Goal: Information Seeking & Learning: Find specific page/section

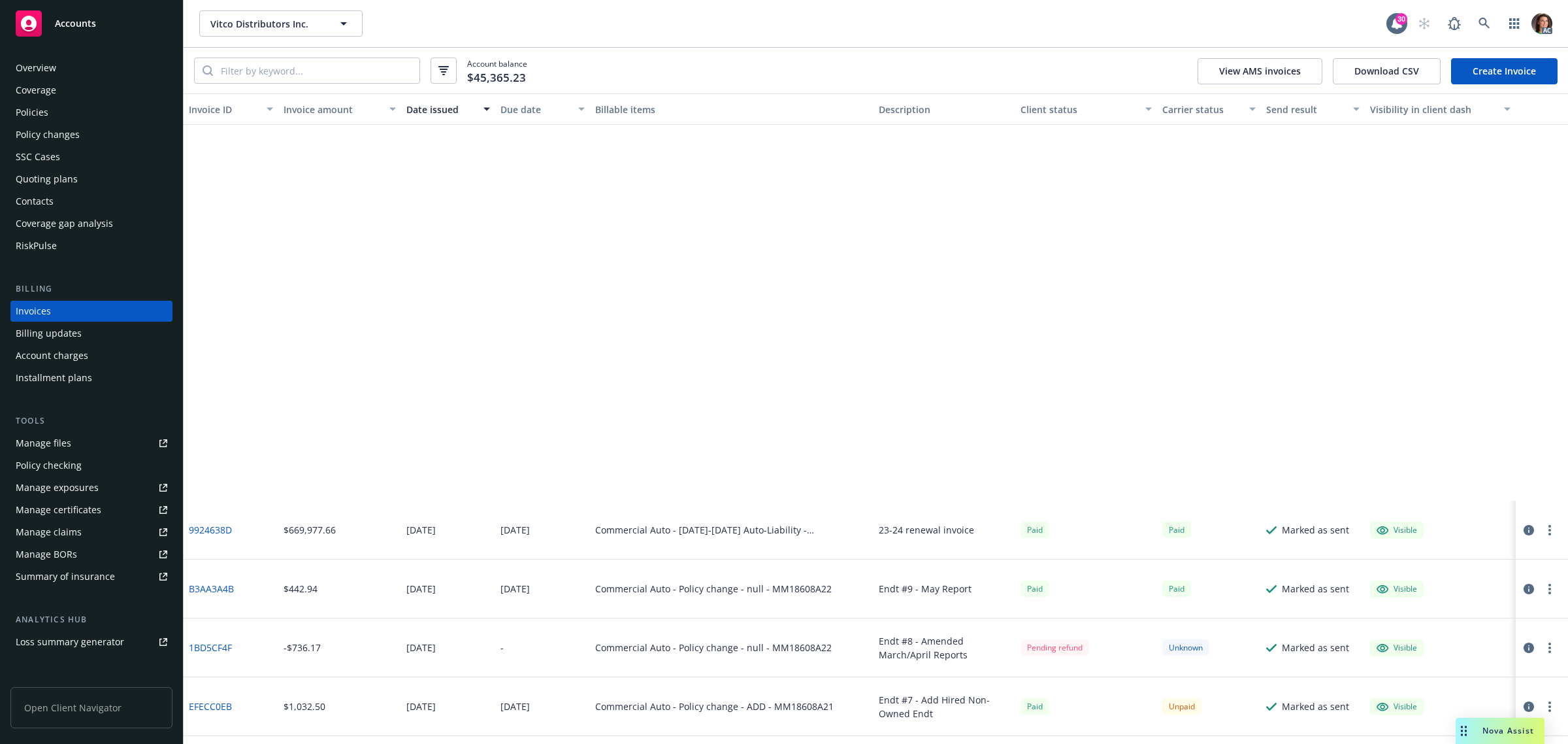
scroll to position [3349, 0]
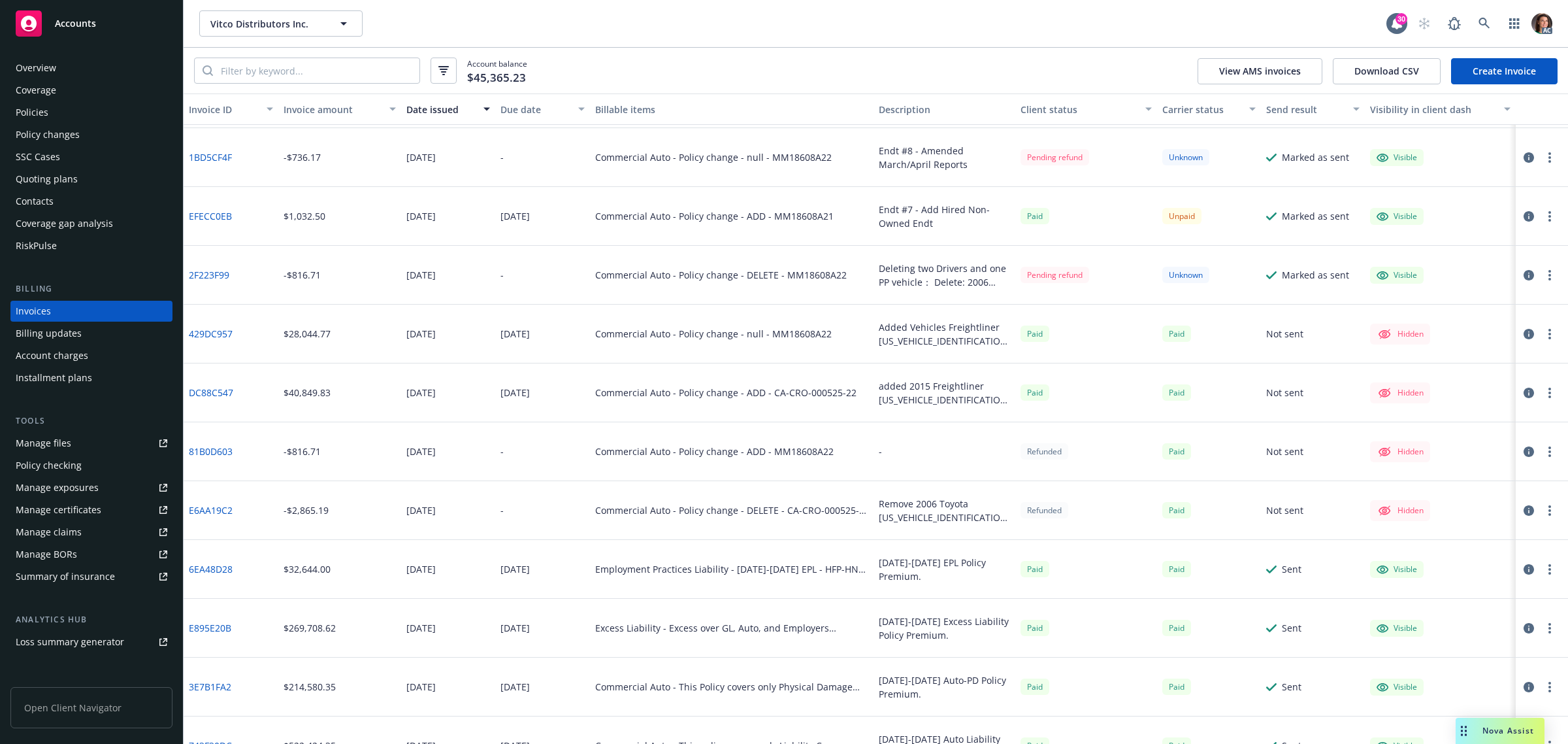
click at [1523, 219] on icon "button" at bounding box center [1528, 216] width 11 height 11
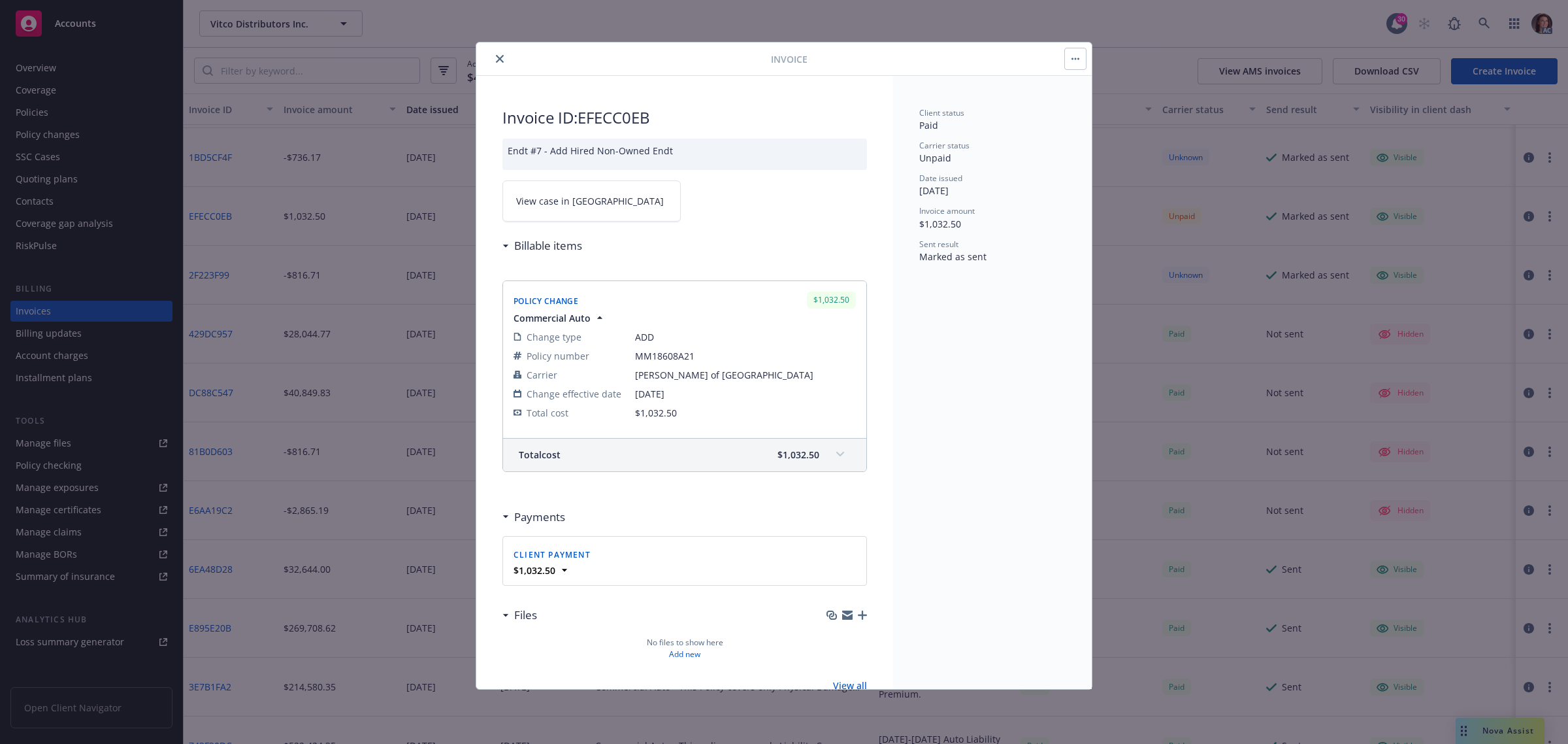
click at [592, 190] on link "View case in [GEOGRAPHIC_DATA]" at bounding box center [591, 201] width 178 height 41
click at [502, 53] on button "close" at bounding box center [499, 59] width 16 height 16
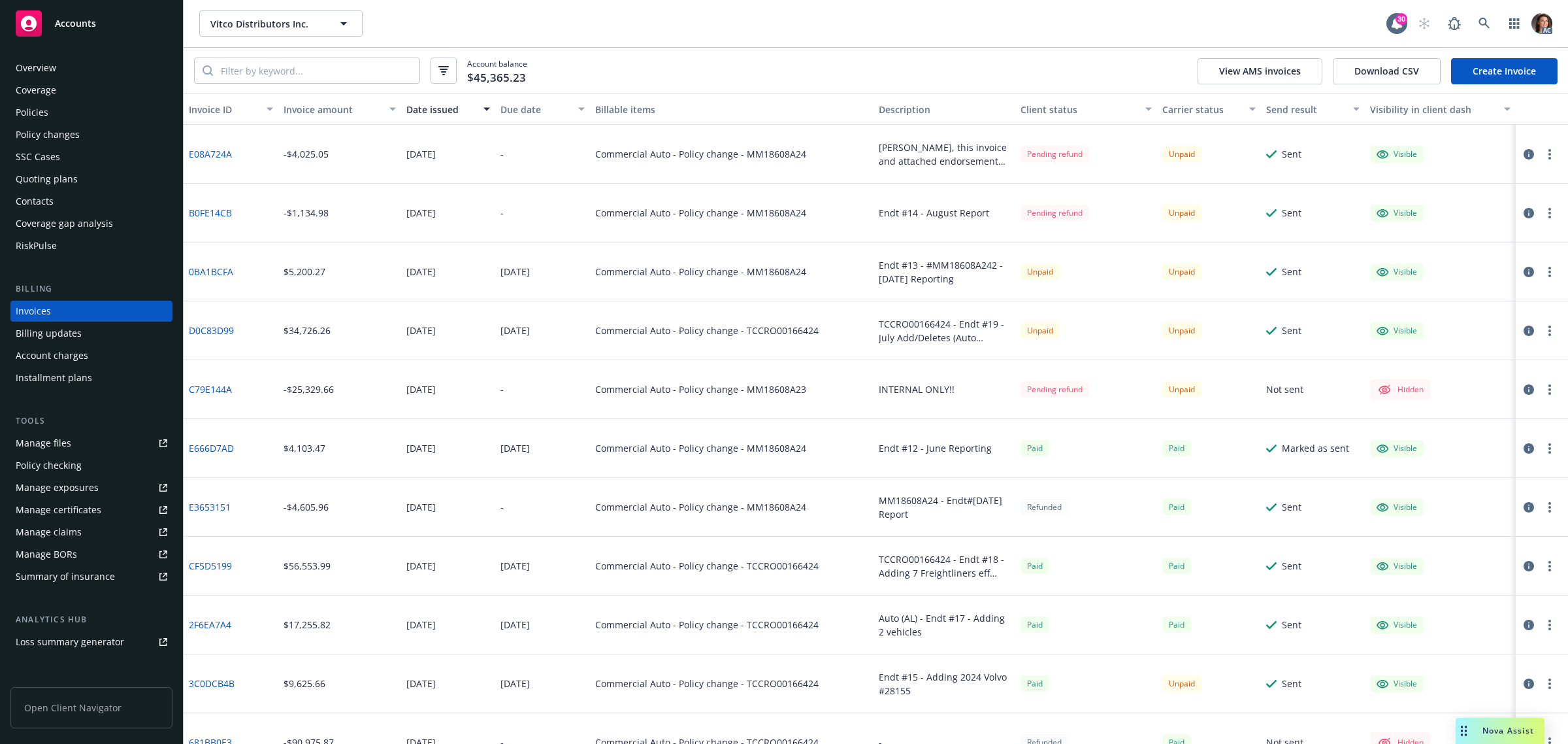
click at [216, 389] on link "C79E144A" at bounding box center [210, 388] width 43 height 14
click at [764, 390] on div "Commercial Auto - Policy change - MM18608A23" at bounding box center [700, 388] width 211 height 14
copy div "MM18608A23"
click at [331, 67] on input "search" at bounding box center [316, 71] width 207 height 25
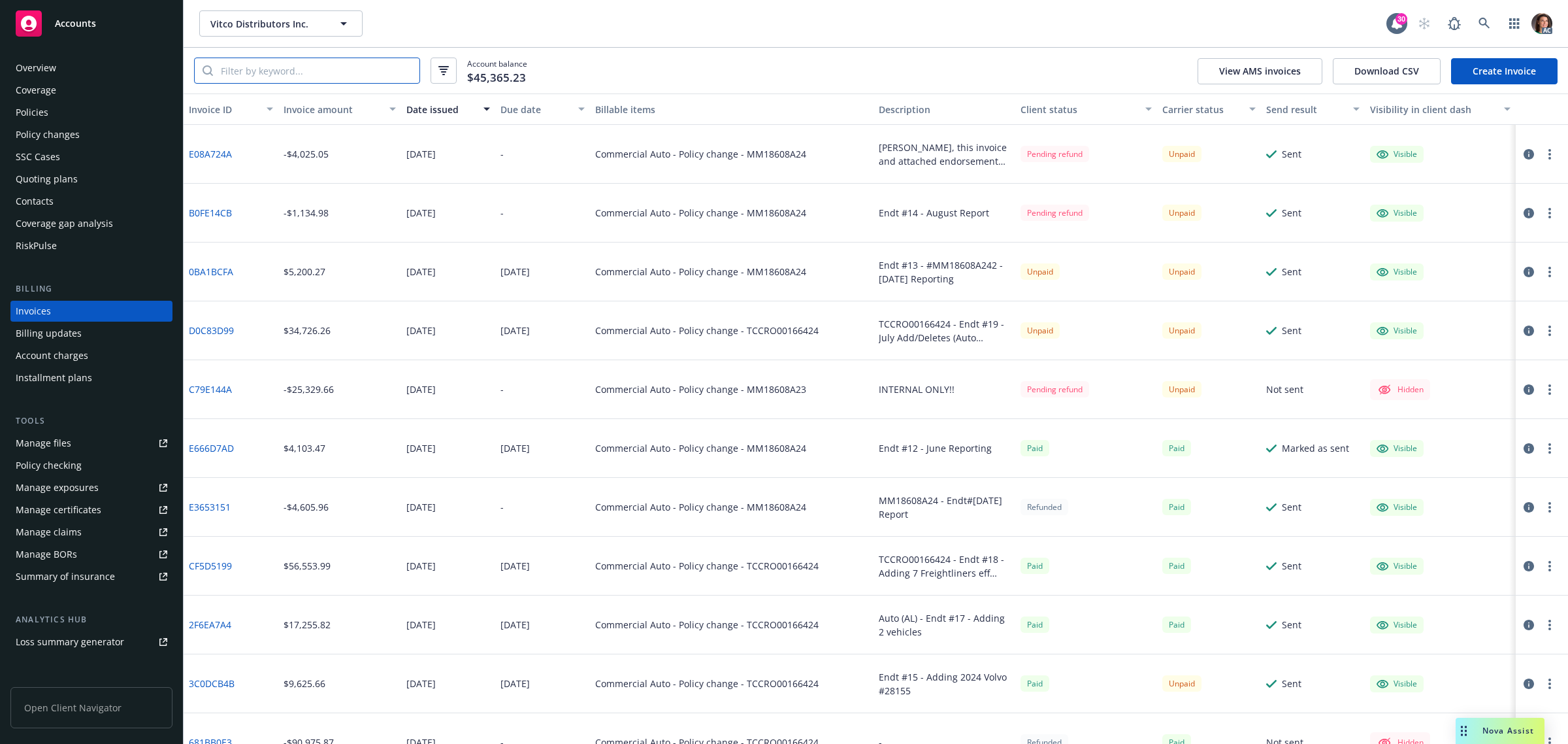
paste input "MM18608A23"
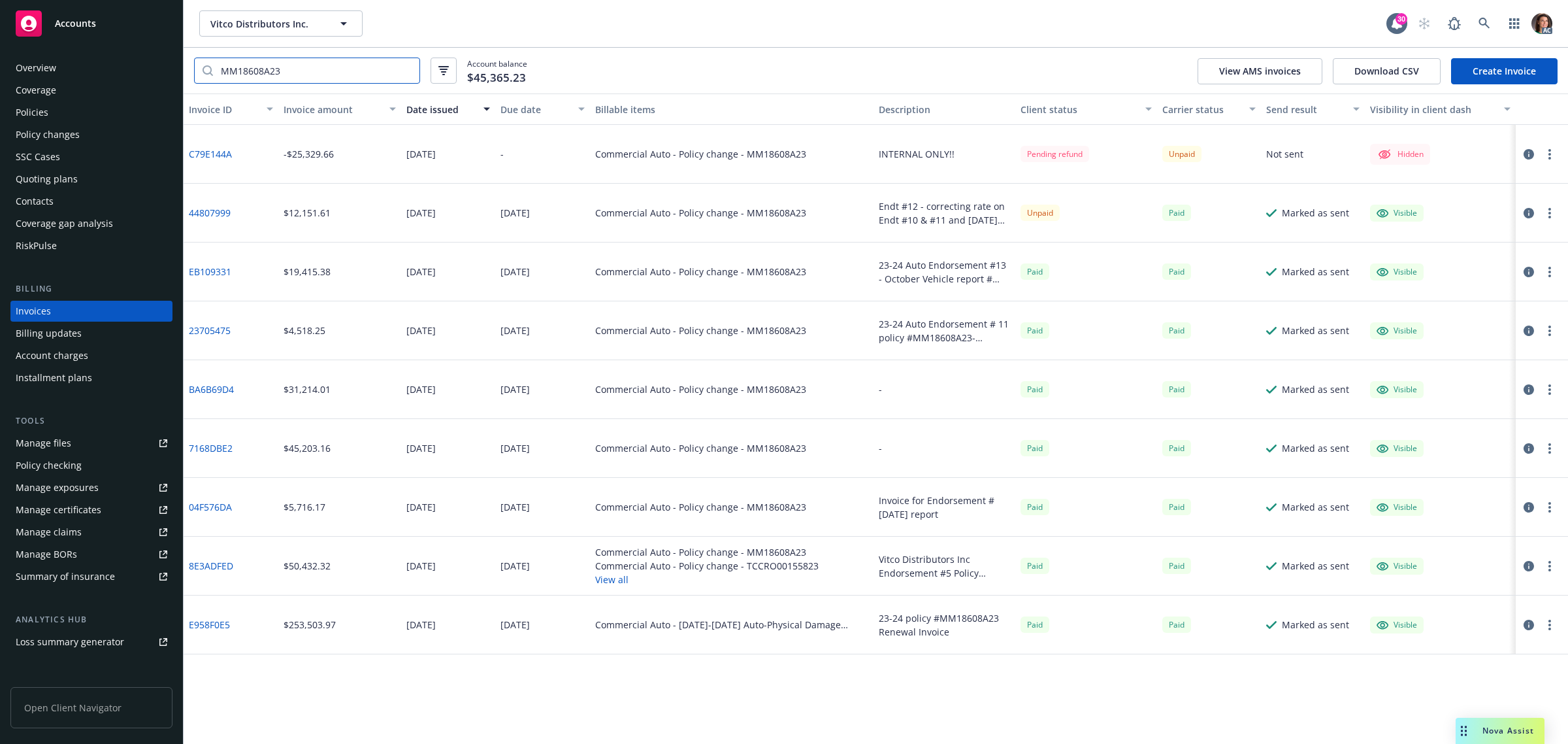
type input "MM18608A23"
click at [405, 71] on input "MM18608A23" at bounding box center [316, 71] width 207 height 25
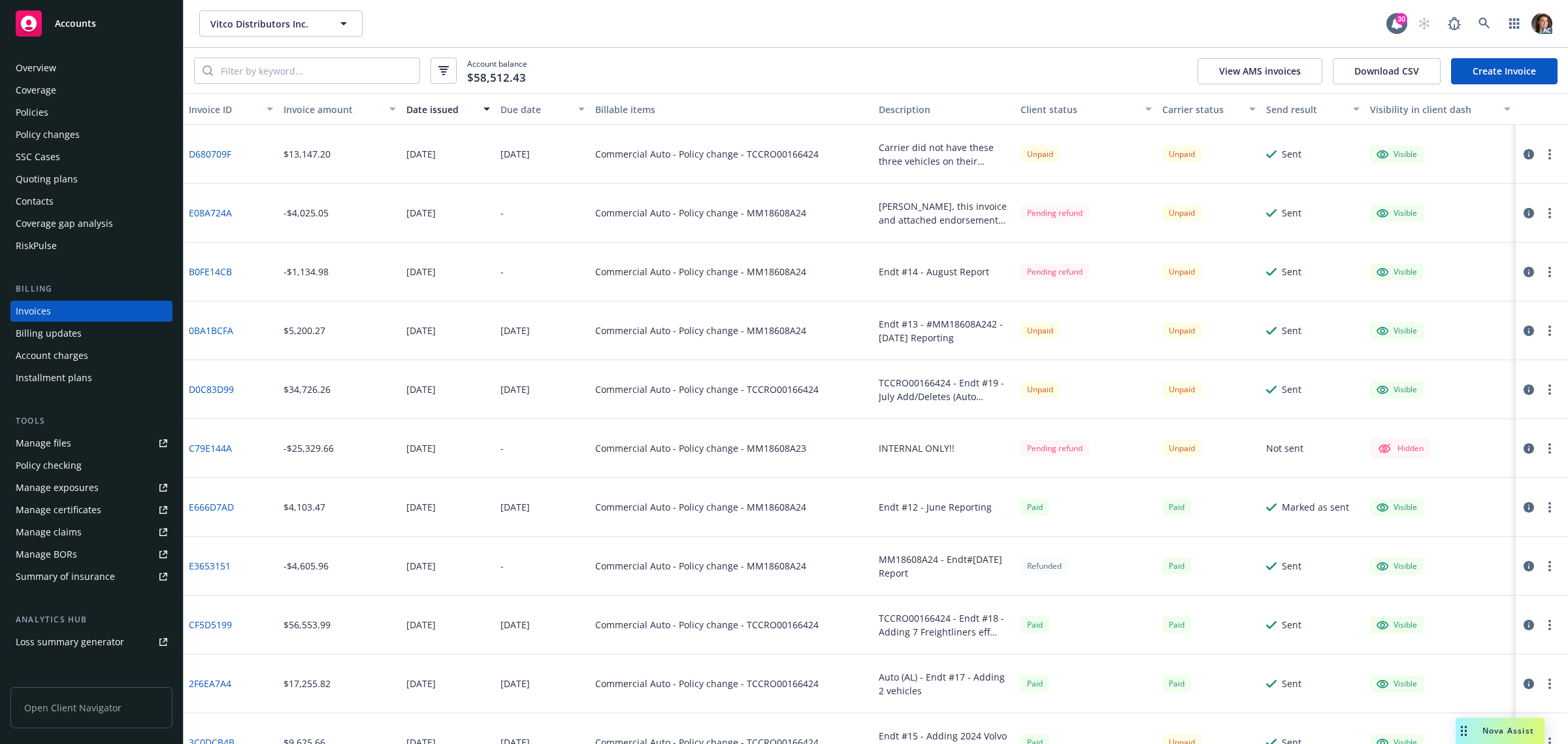
click at [38, 88] on div "Coverage" at bounding box center [36, 90] width 41 height 21
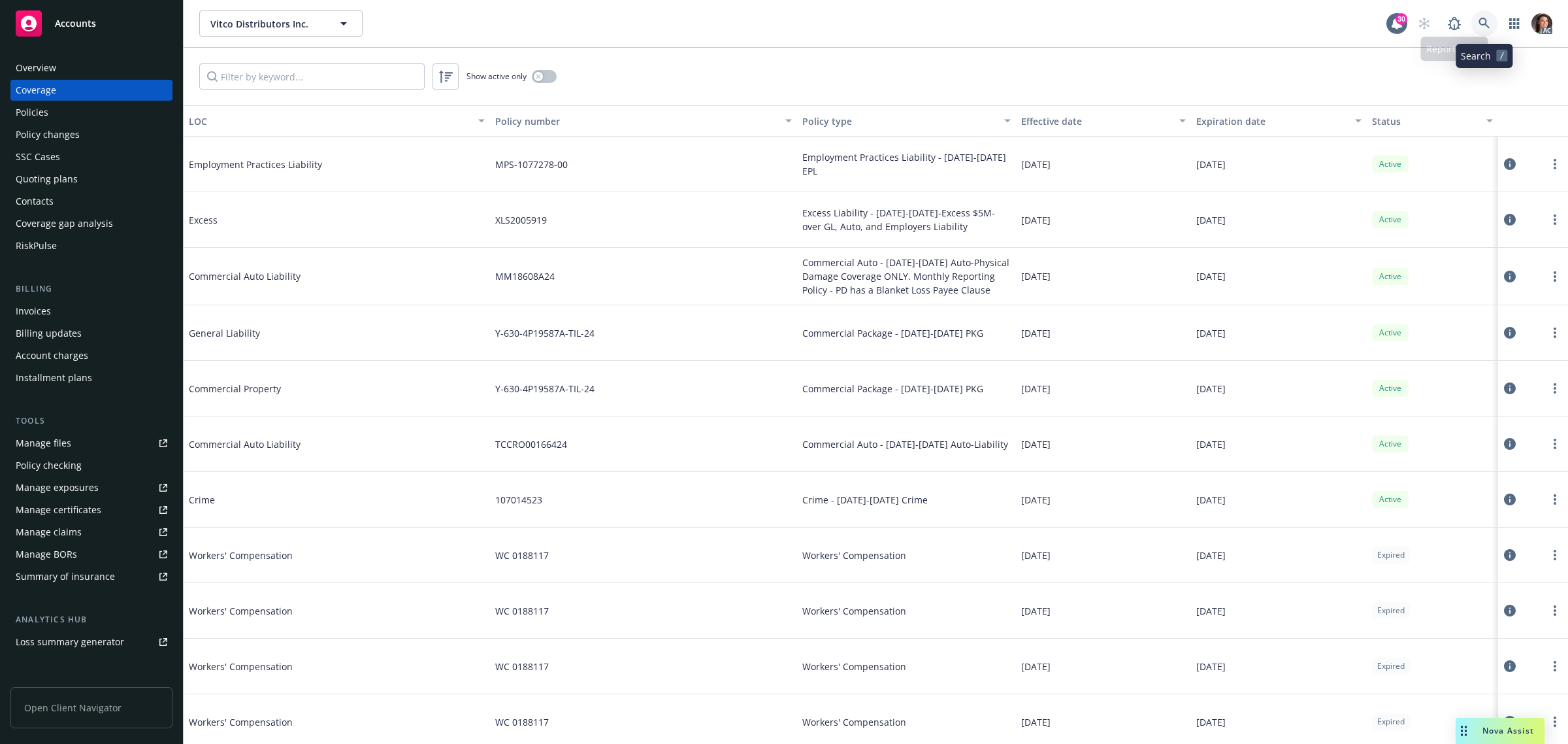
click at [1485, 19] on icon at bounding box center [1484, 24] width 11 height 11
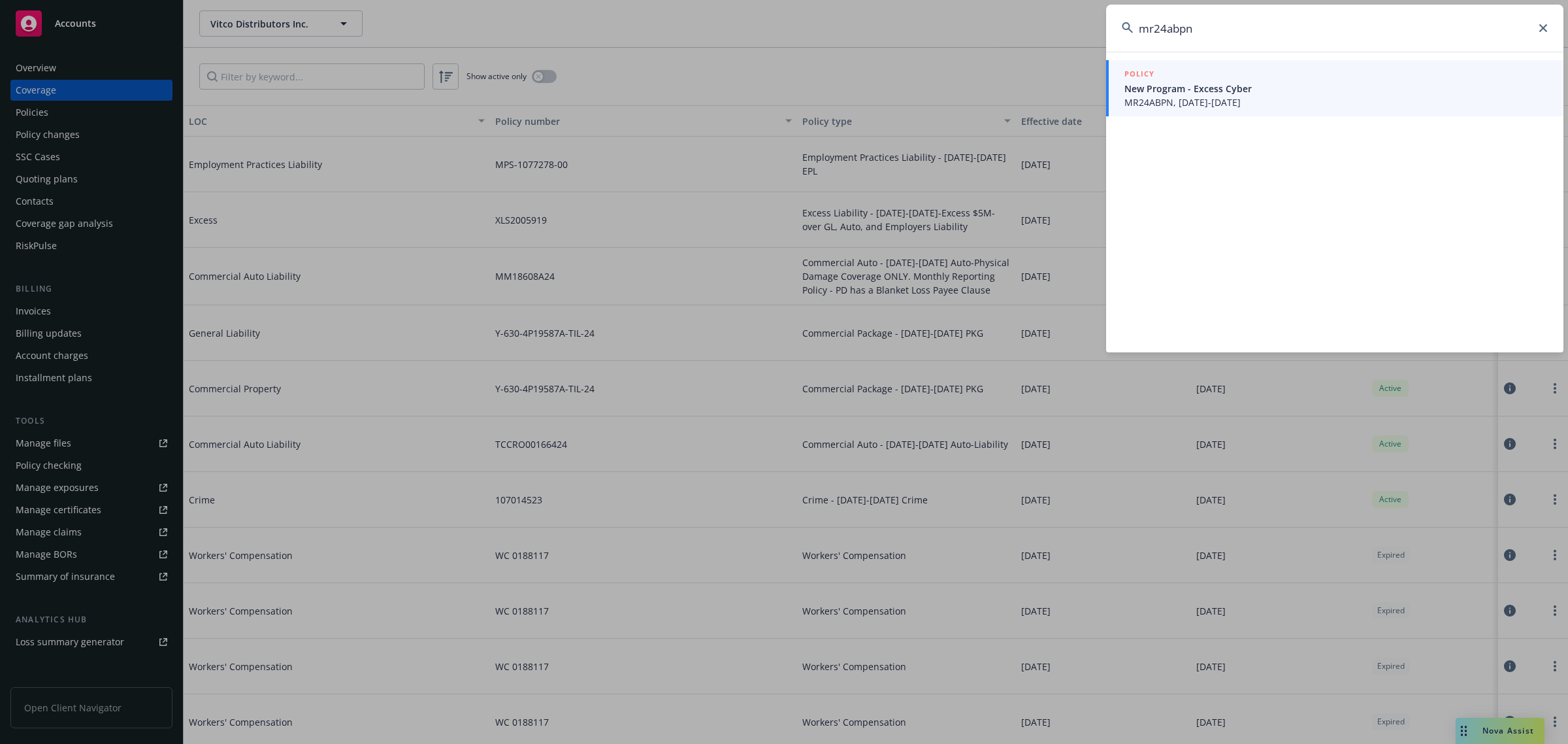
type input "mr24abpn"
click at [1225, 97] on span "MR24ABPN, 06/30/2024-06/30/2025" at bounding box center [1336, 102] width 423 height 14
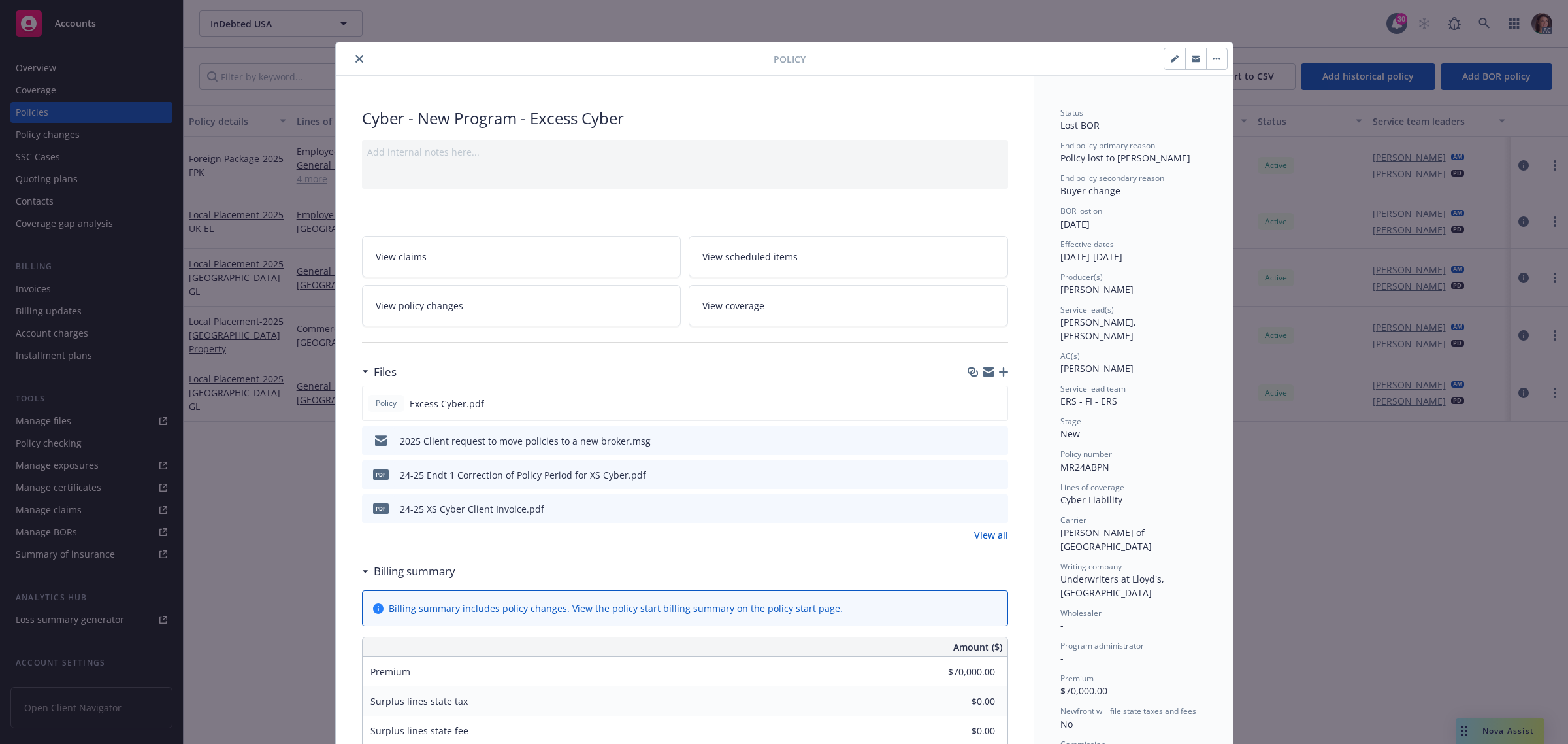
drag, startPoint x: 348, startPoint y: 57, endPoint x: 487, endPoint y: 46, distance: 139.4
click at [351, 57] on button "close" at bounding box center [359, 59] width 16 height 16
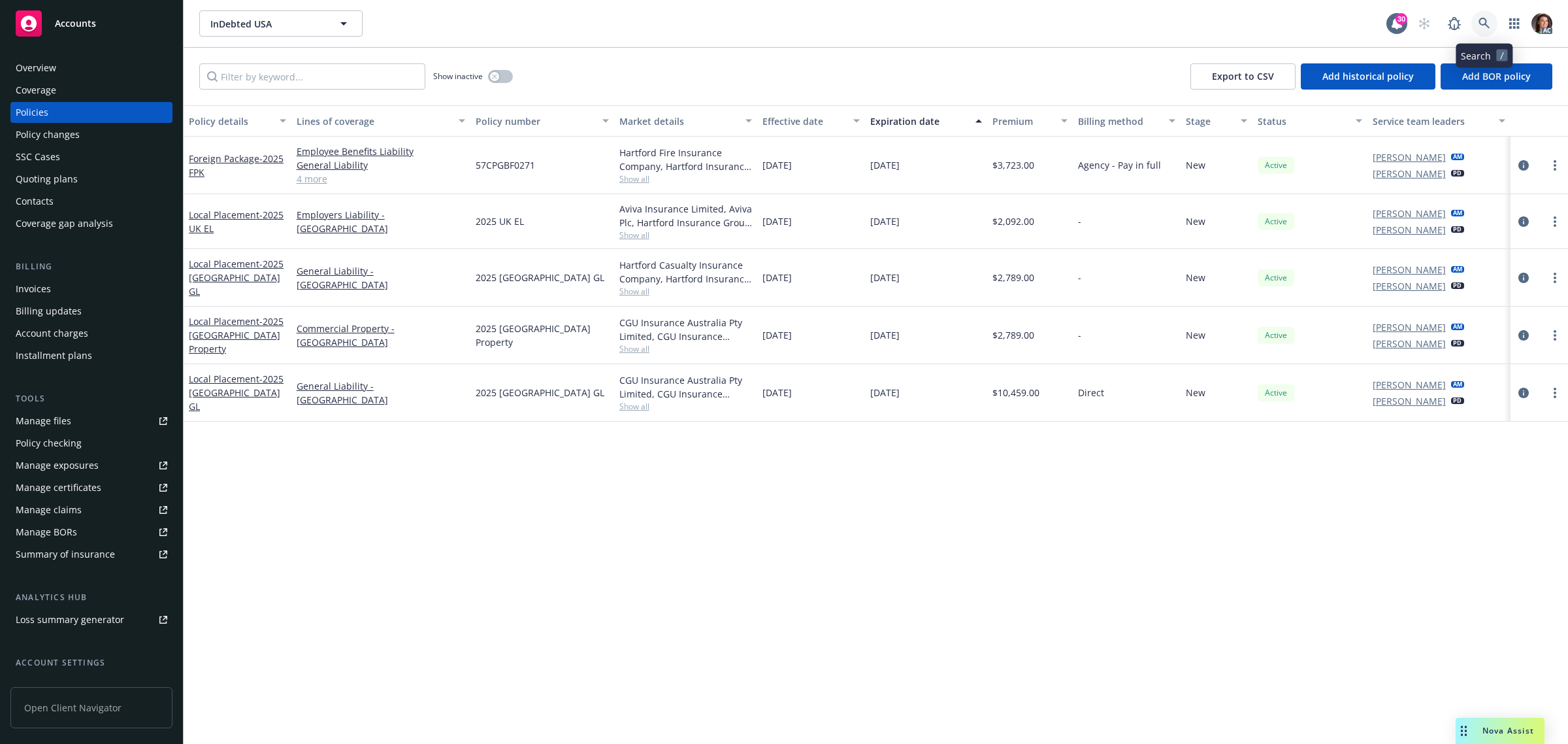
click at [1478, 20] on icon at bounding box center [1484, 24] width 12 height 12
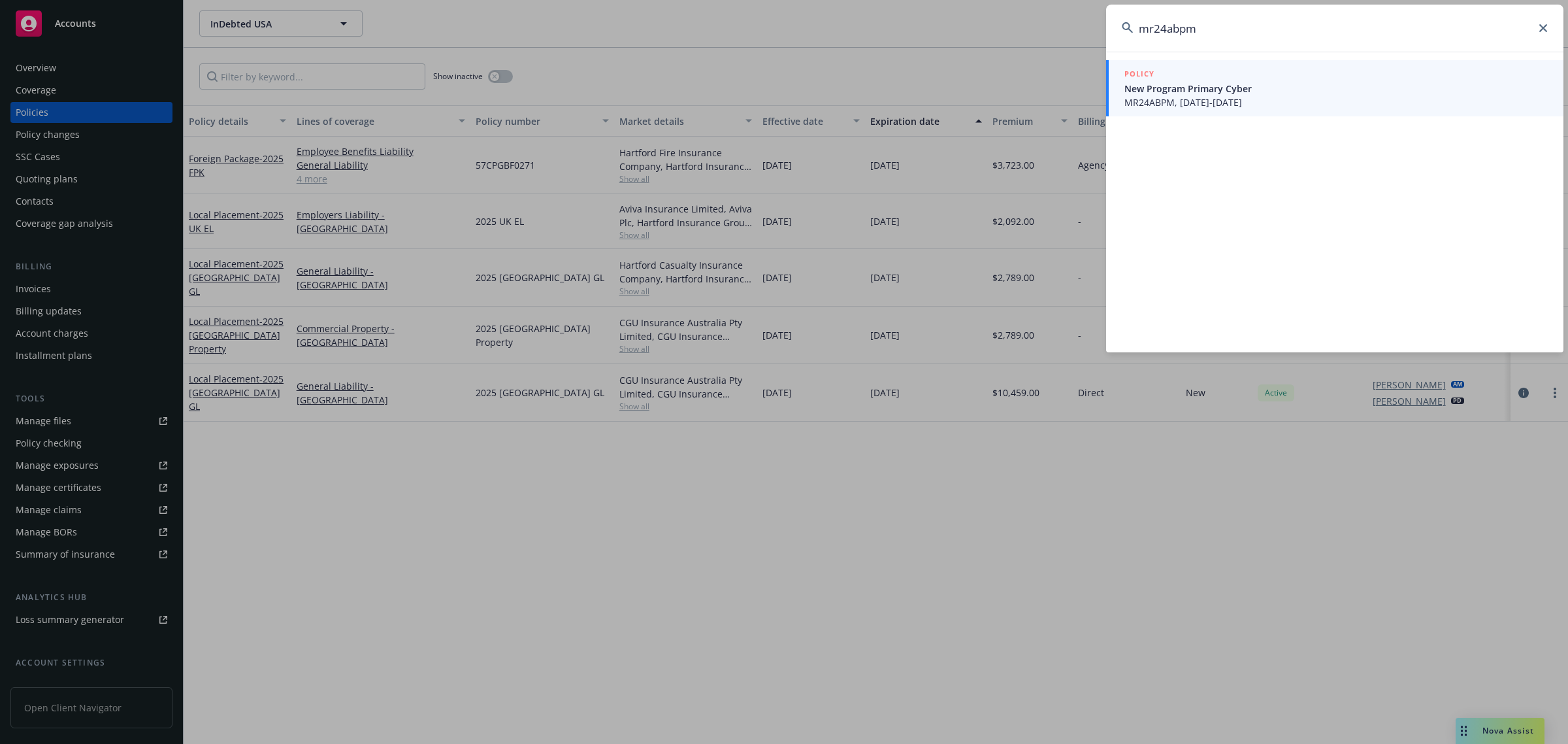
type input "mr24abpm"
click at [1217, 91] on span "New Program Primary Cyber" at bounding box center [1336, 88] width 423 height 14
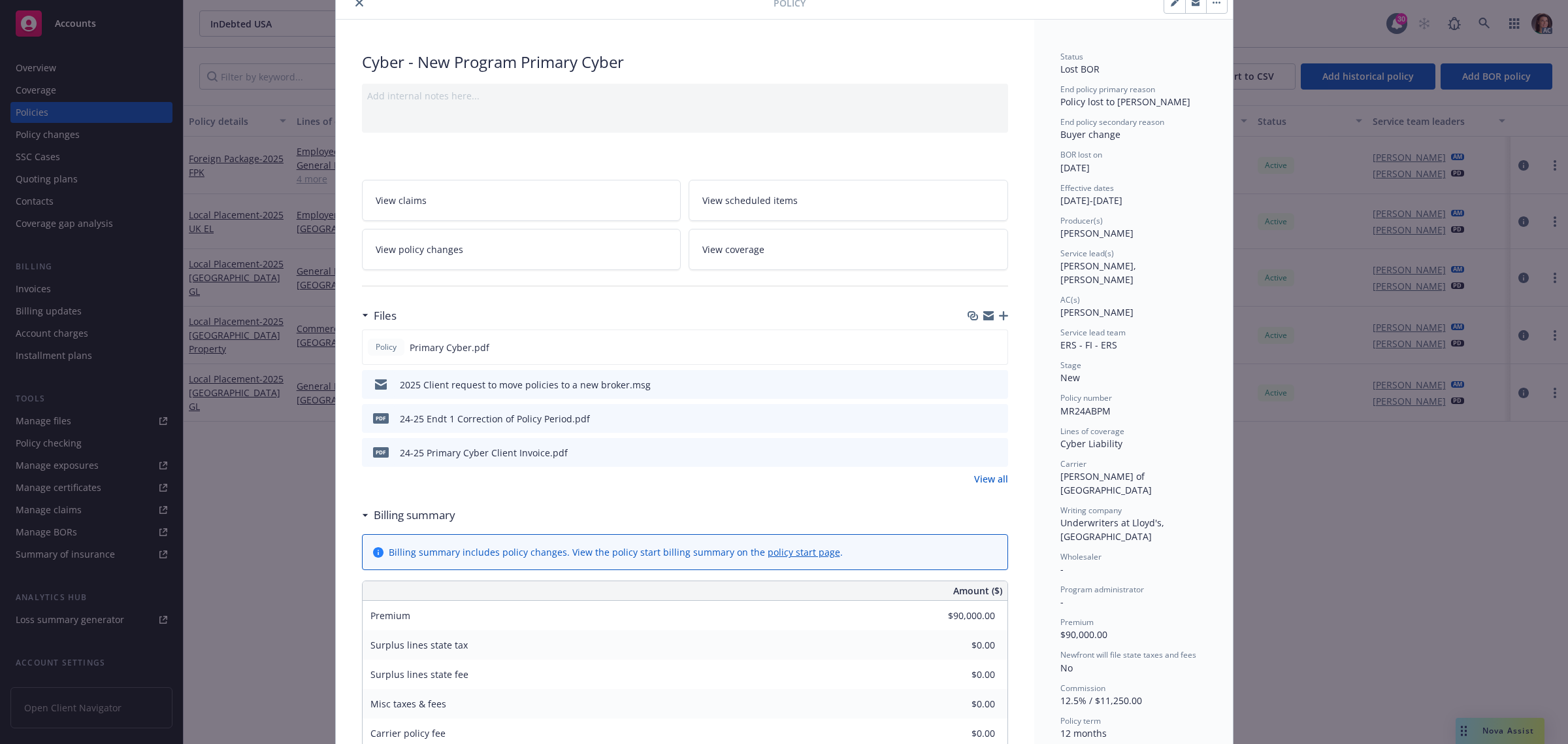
scroll to position [245, 0]
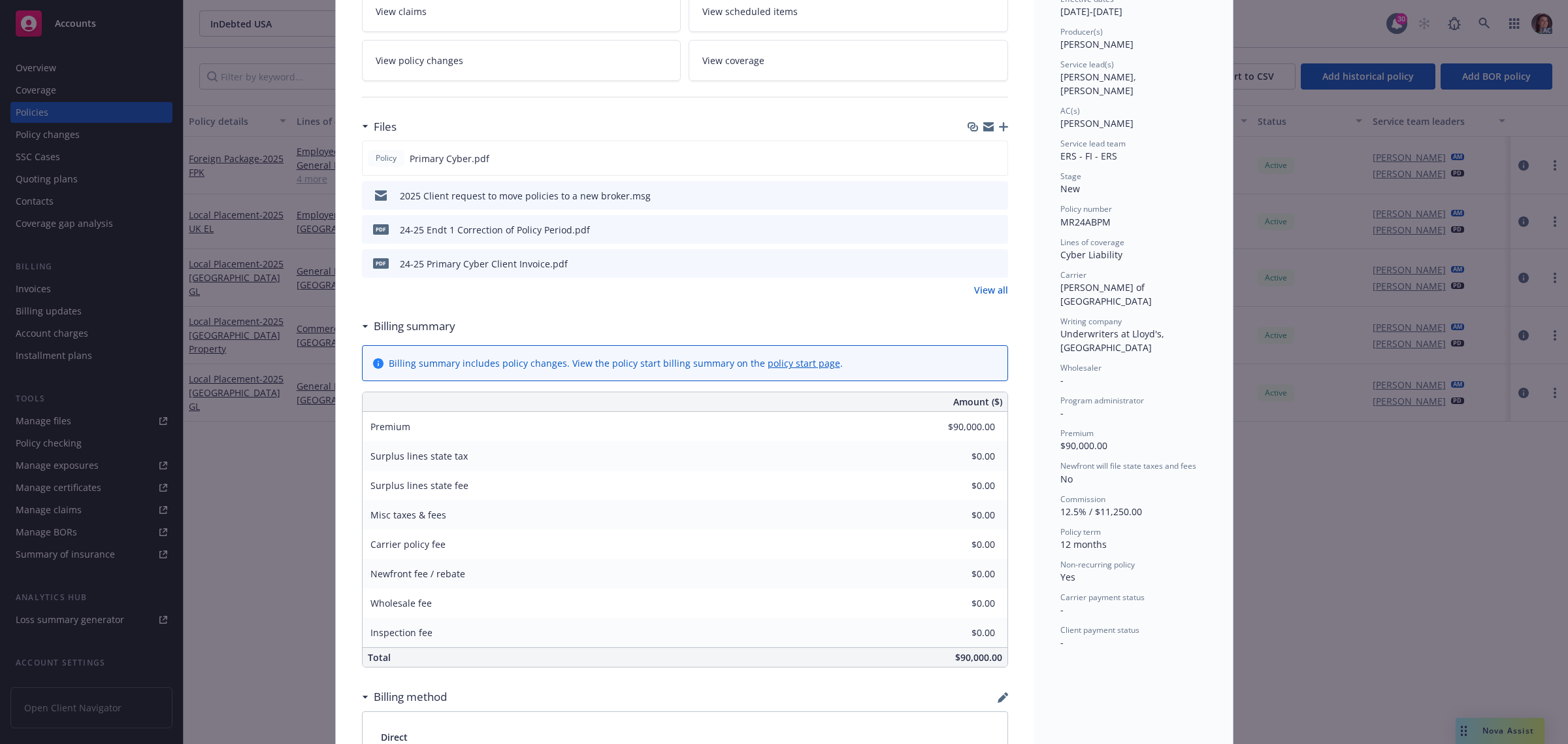
drag, startPoint x: 393, startPoint y: 68, endPoint x: 415, endPoint y: 91, distance: 31.8
click at [393, 68] on link "View policy changes" at bounding box center [521, 61] width 319 height 41
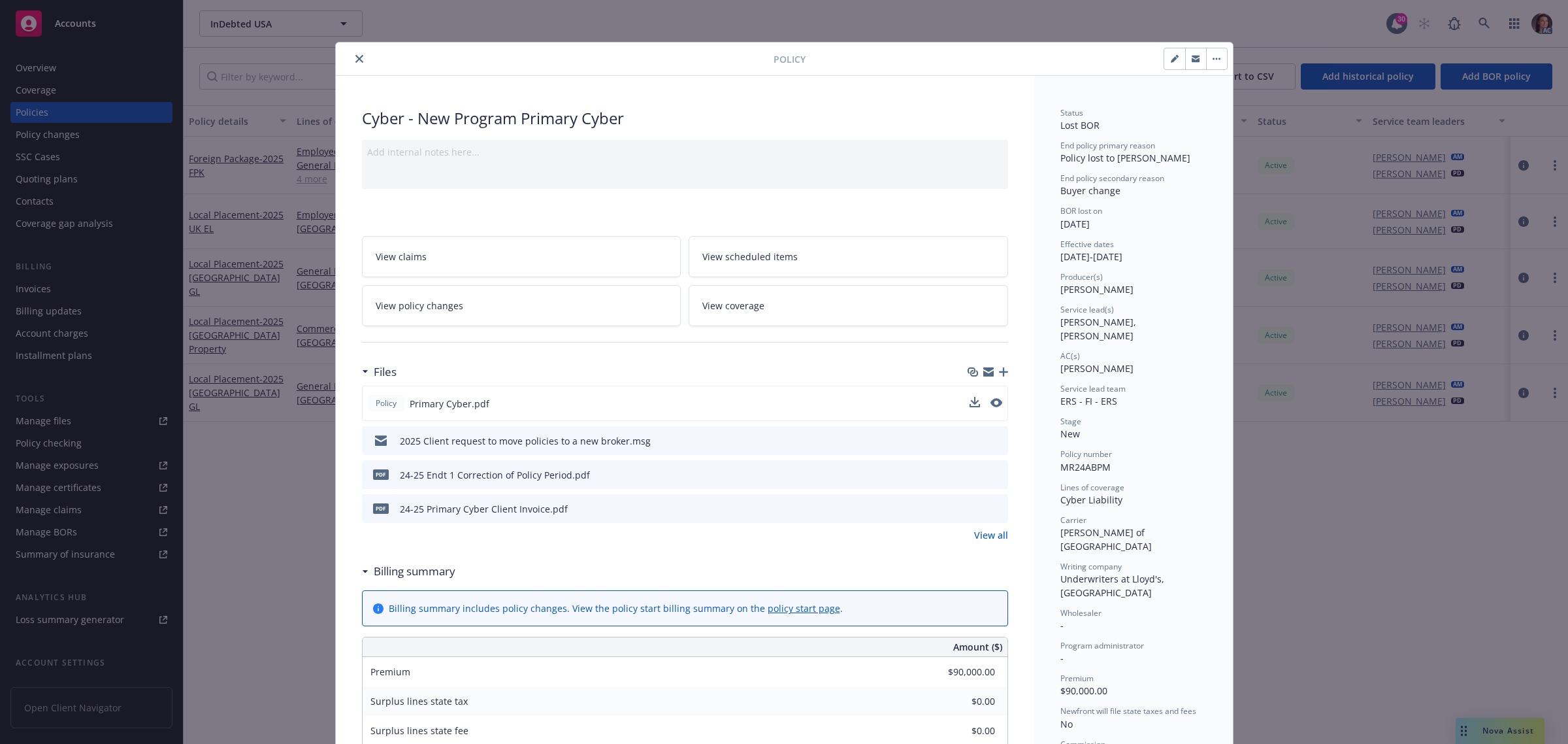
scroll to position [39, 0]
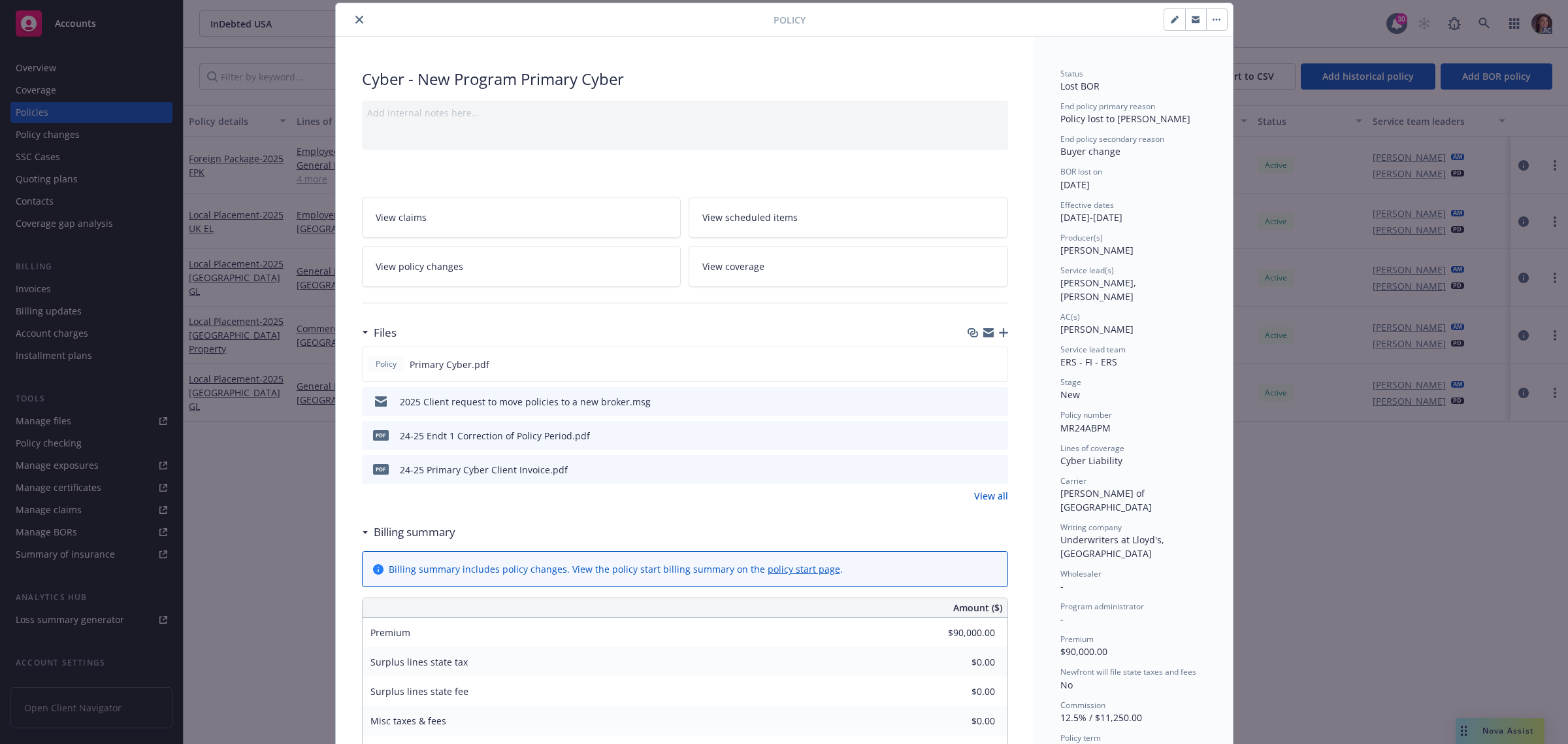
click at [990, 469] on icon "preview file" at bounding box center [995, 468] width 12 height 9
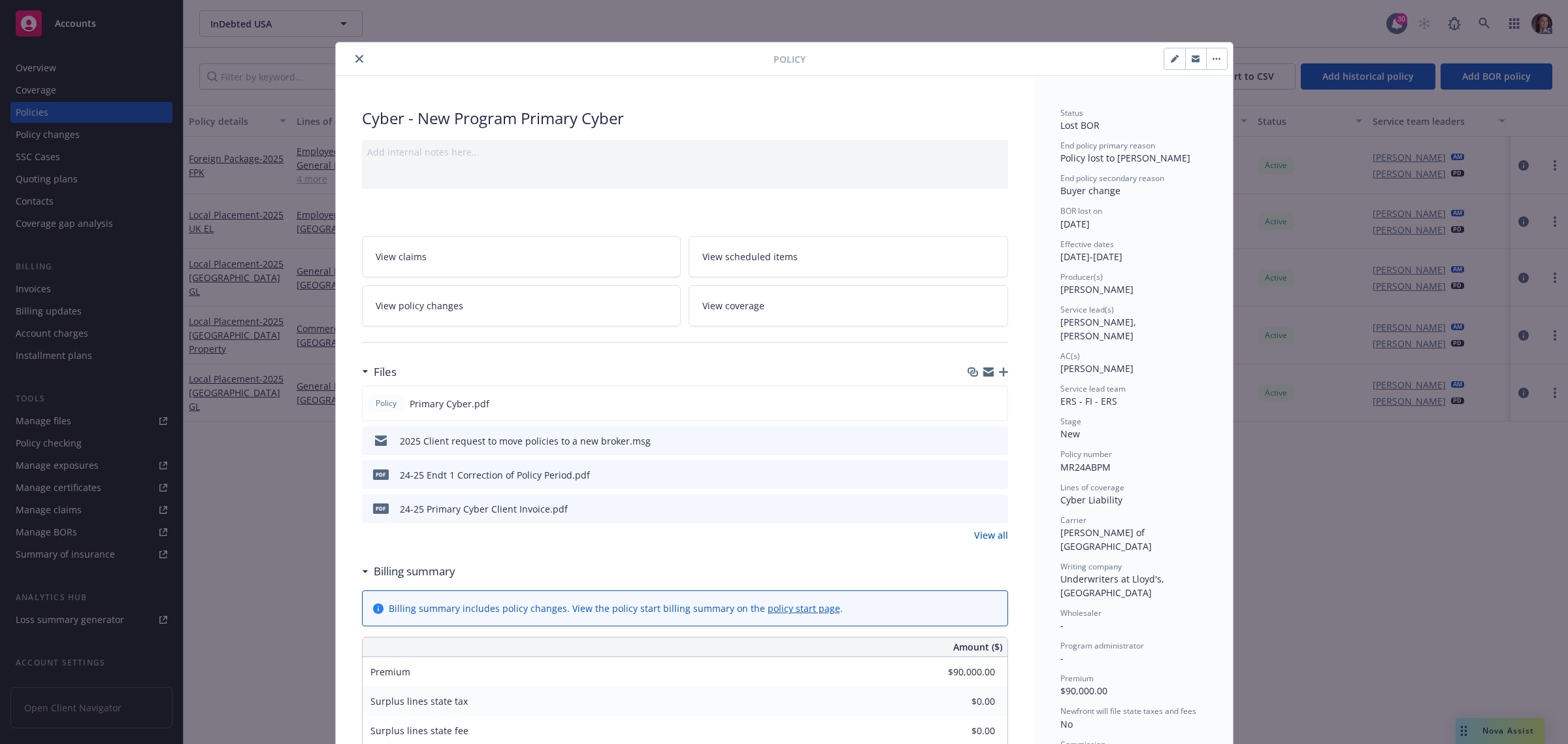
scroll to position [39, 0]
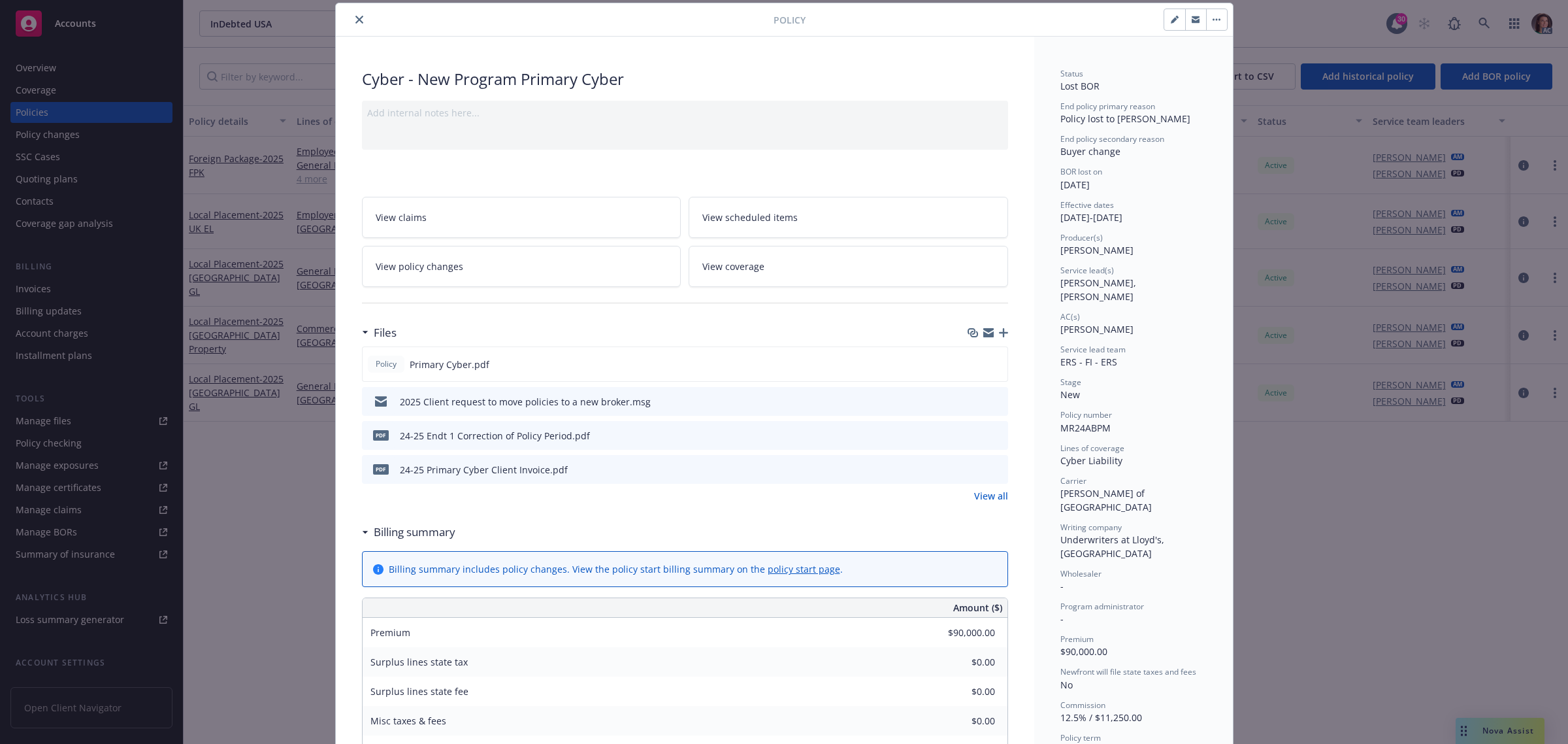
click at [355, 20] on icon "close" at bounding box center [359, 19] width 8 height 8
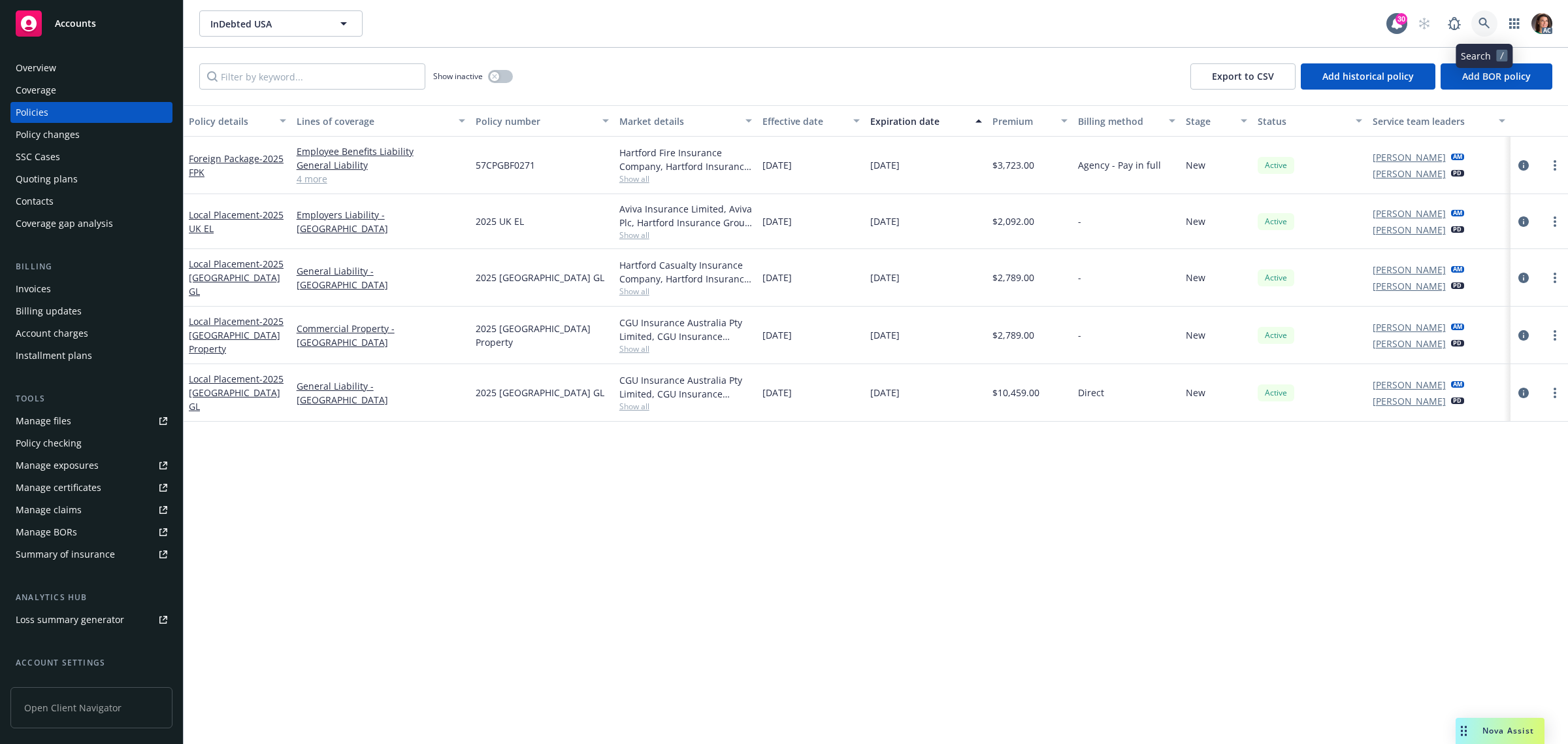
click at [1481, 16] on link at bounding box center [1484, 24] width 26 height 26
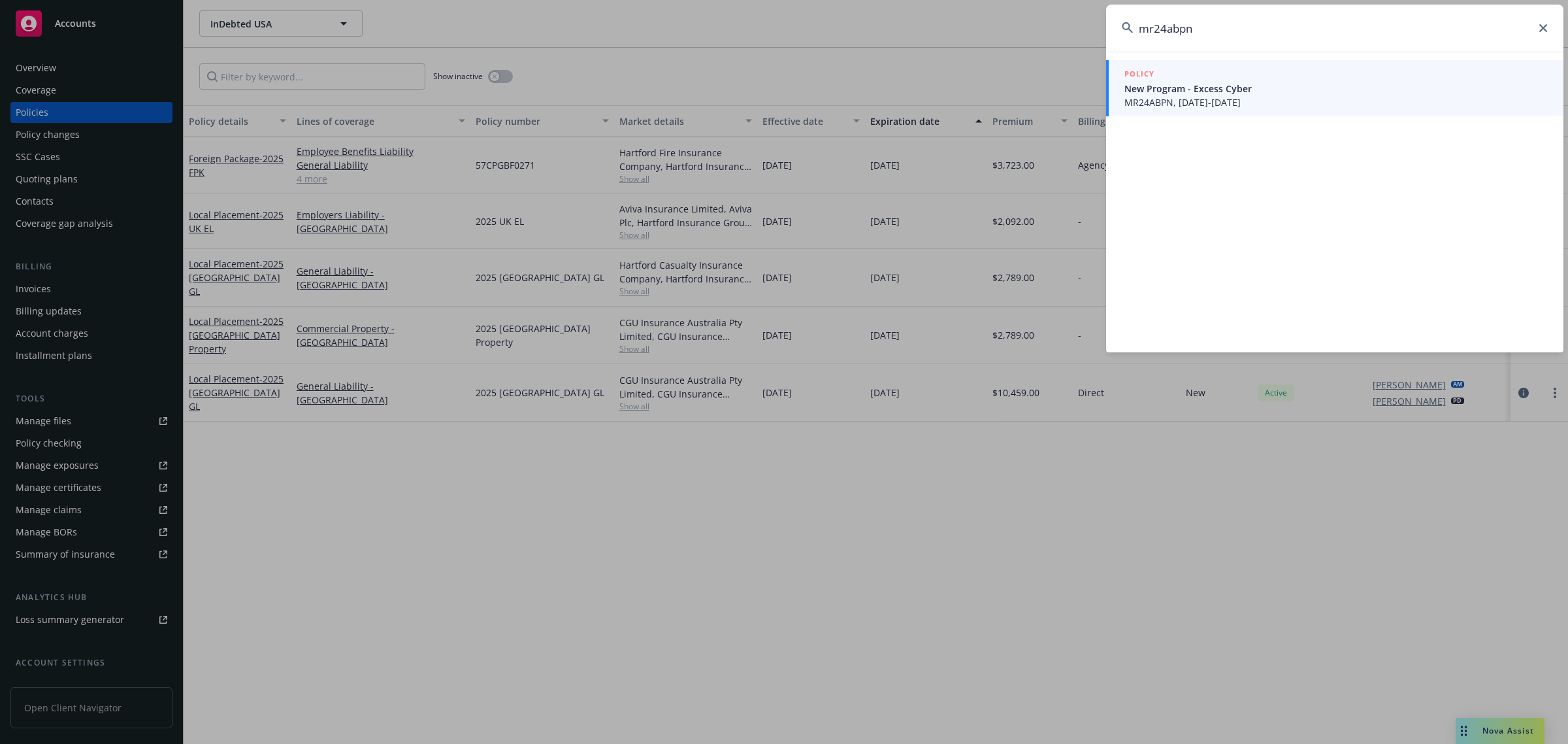
type input "mr24abpn"
click at [1226, 99] on span "MR24ABPN, 06/30/2024-06/30/2025" at bounding box center [1336, 102] width 423 height 14
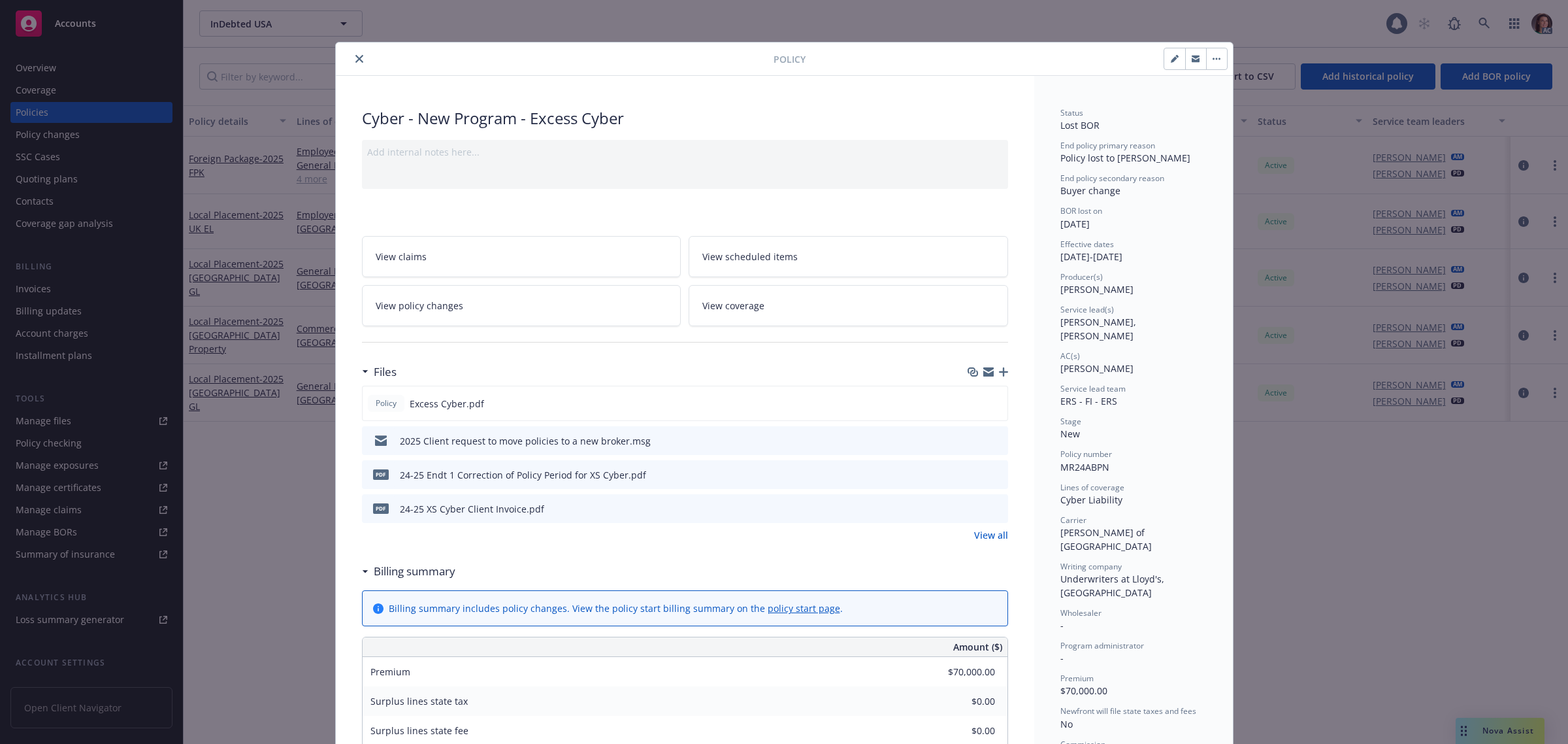
scroll to position [39, 0]
